Goal: Check status: Check status

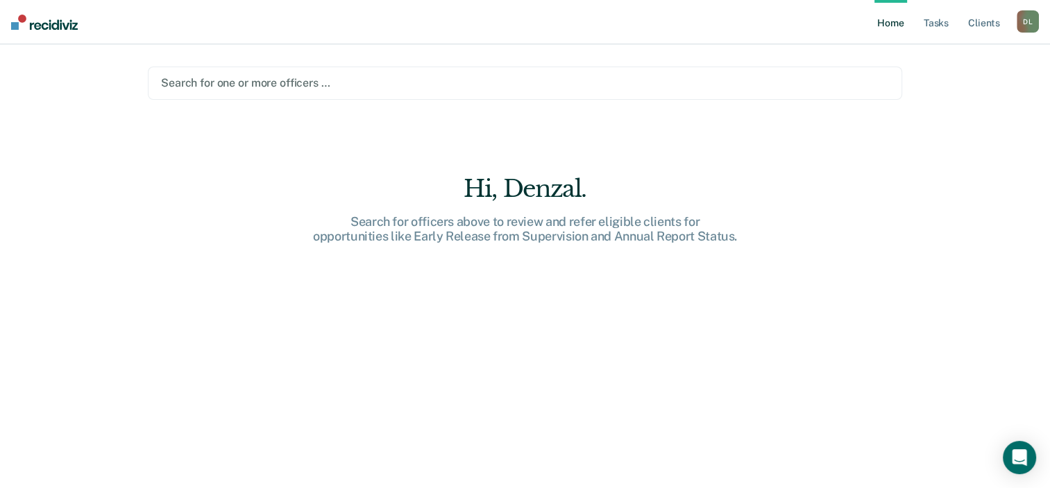
click at [358, 86] on div at bounding box center [525, 83] width 728 height 16
click at [927, 143] on div "Home Tasks Client s [PERSON_NAME] [PERSON_NAME] Profile How it works Log Out Se…" at bounding box center [525, 244] width 1050 height 488
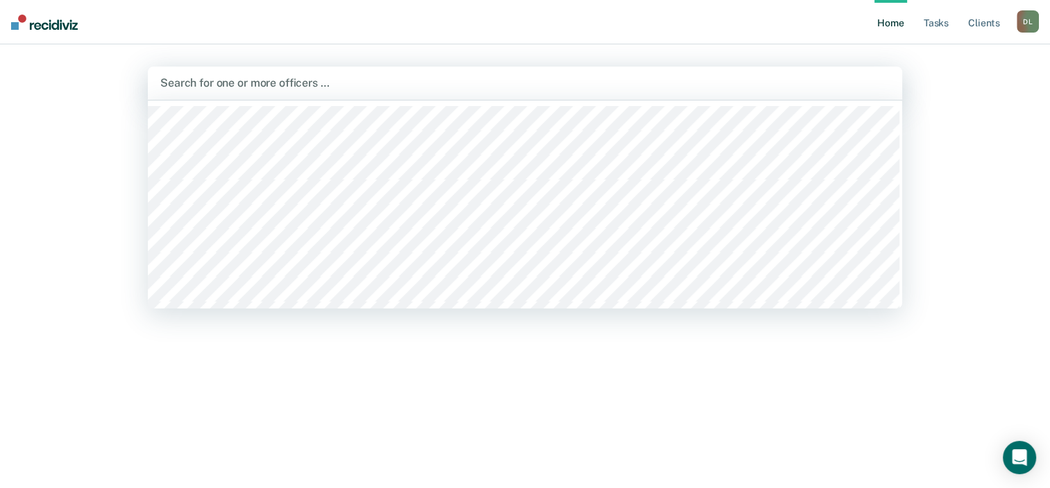
click at [386, 83] on div at bounding box center [524, 83] width 729 height 16
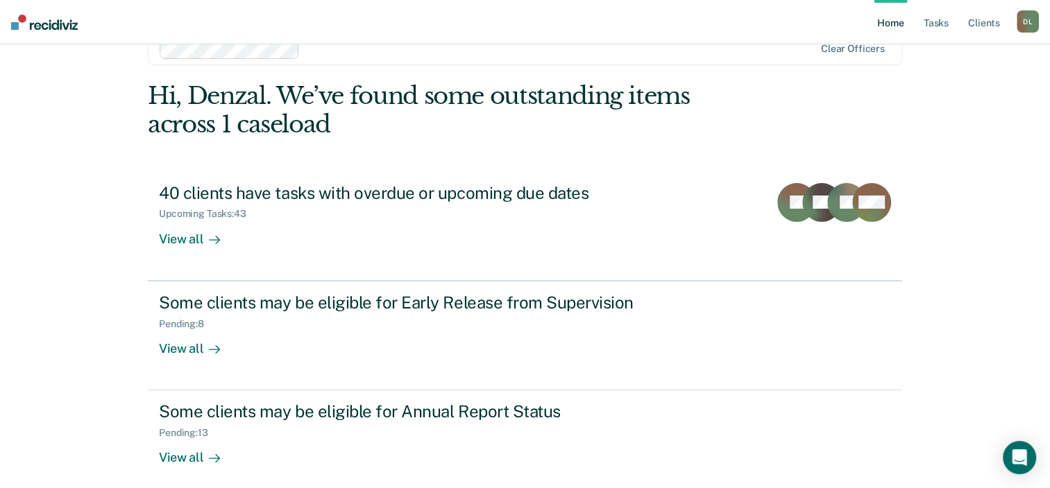
scroll to position [45, 0]
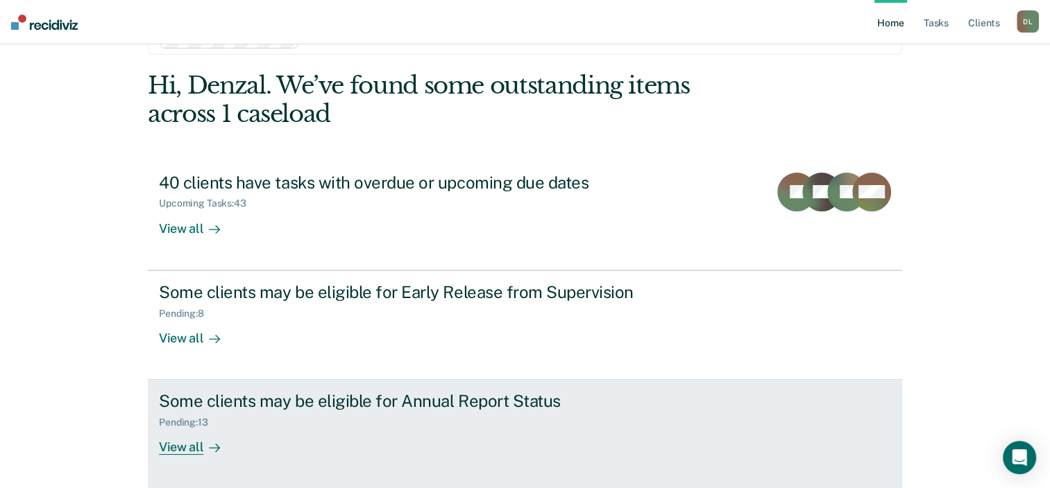
click at [405, 400] on div "Some clients may be eligible for Annual Report Status" at bounding box center [402, 401] width 487 height 20
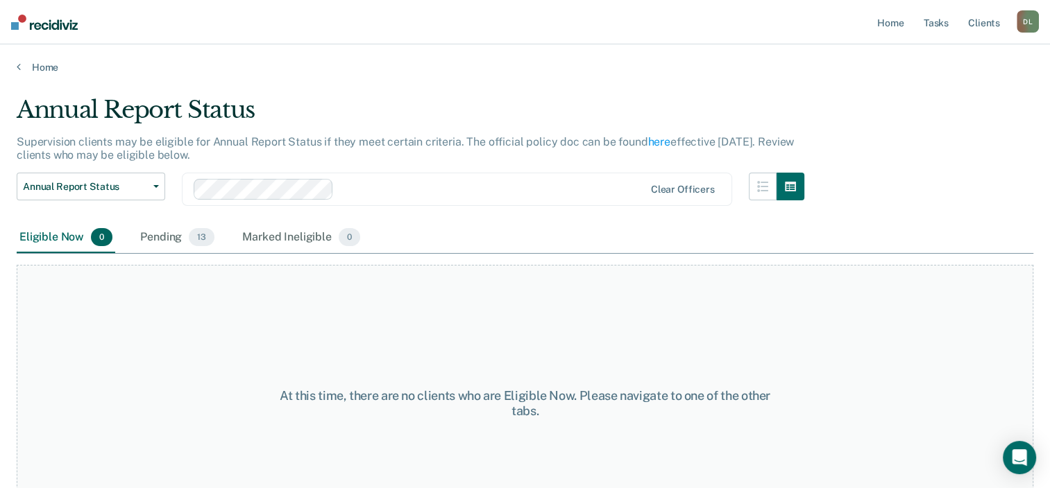
scroll to position [53, 0]
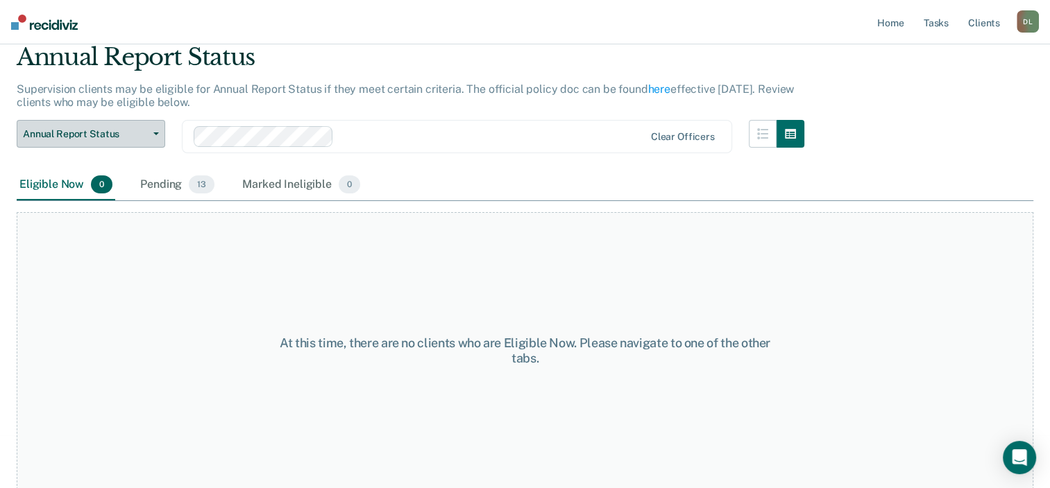
click at [157, 139] on button "Annual Report Status" at bounding box center [91, 134] width 148 height 28
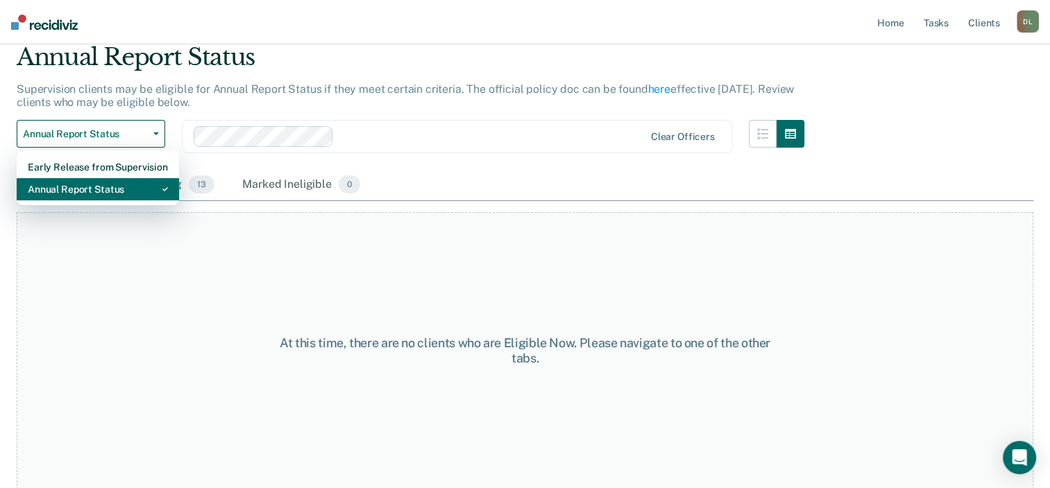
click at [89, 189] on div "Annual Report Status" at bounding box center [98, 189] width 140 height 22
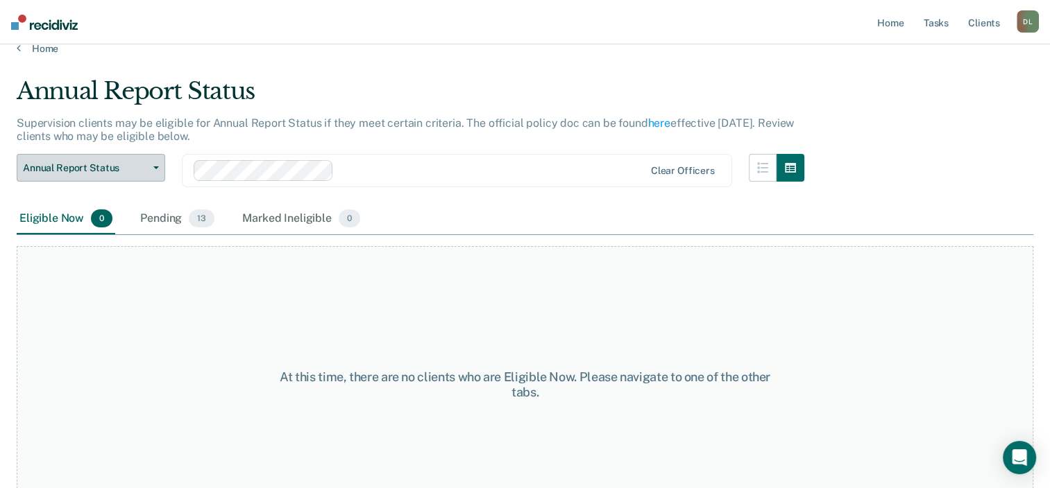
scroll to position [0, 0]
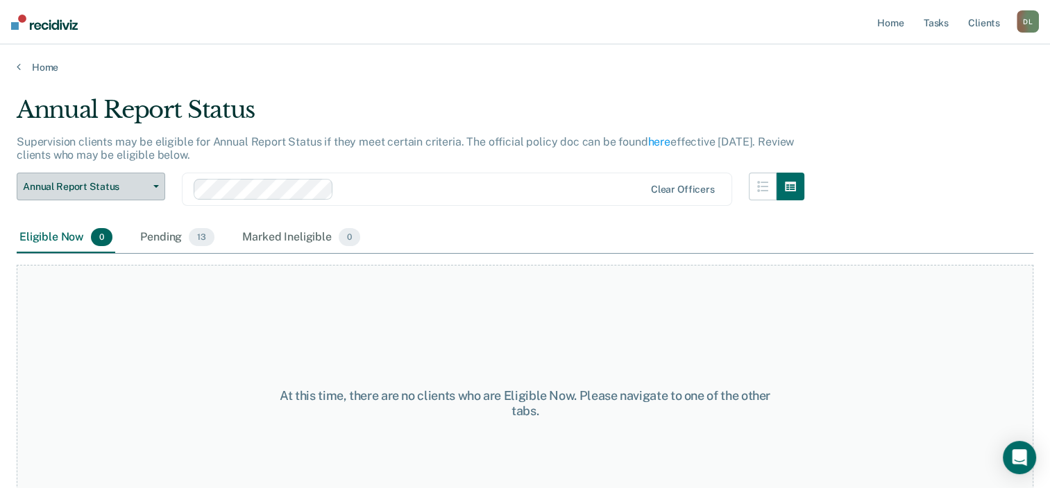
click at [157, 187] on button "Annual Report Status" at bounding box center [91, 187] width 148 height 28
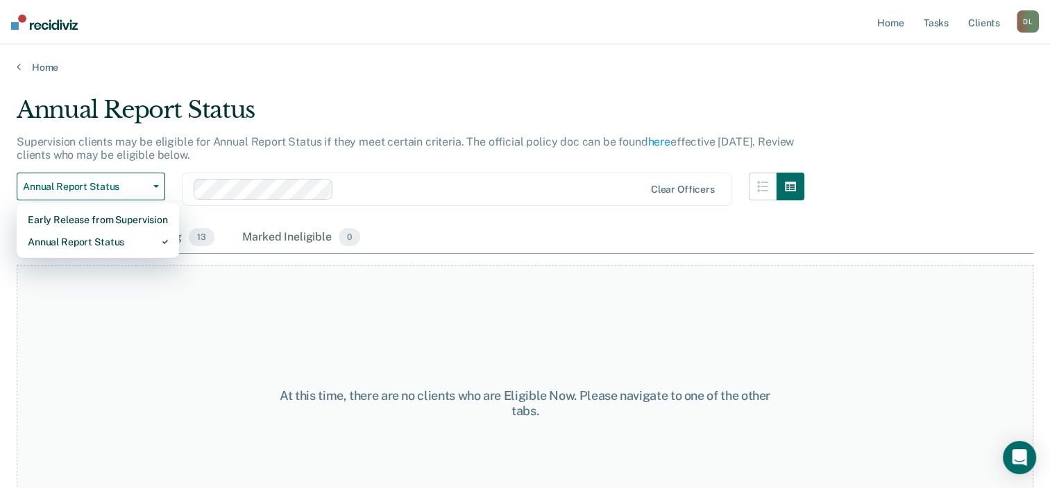
click at [293, 114] on div "Annual Report Status" at bounding box center [410, 116] width 787 height 40
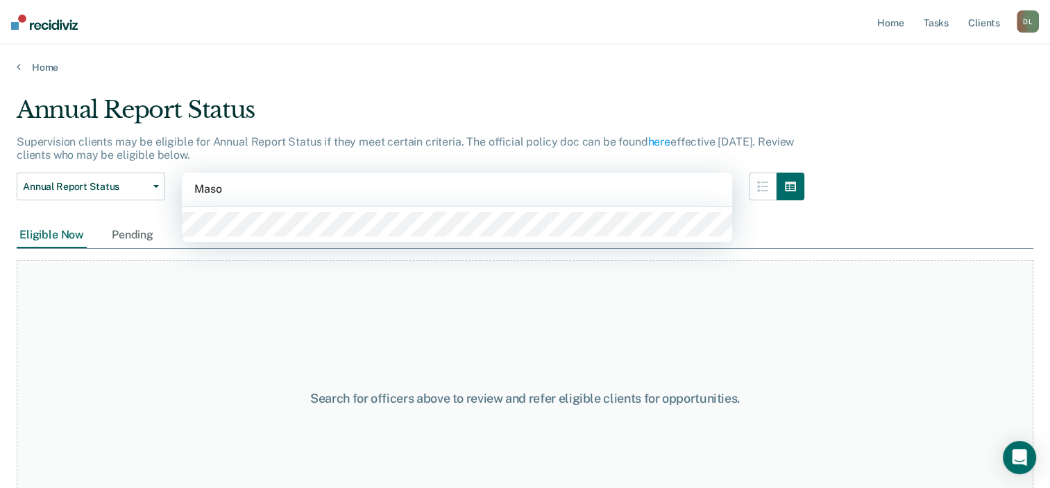
type input "[PERSON_NAME]"
